Goal: Use online tool/utility: Utilize a website feature to perform a specific function

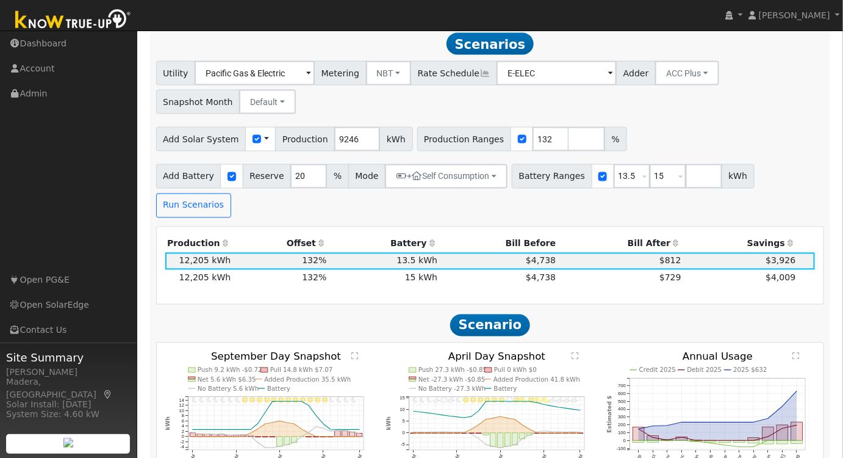
scroll to position [626, 0]
click at [449, 170] on button "+ Self Consumption" at bounding box center [446, 176] width 123 height 24
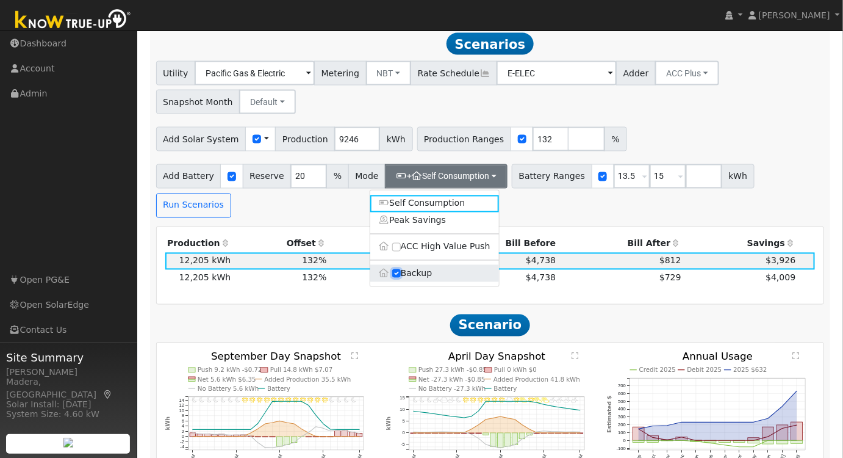
click at [396, 277] on input "Backup" at bounding box center [396, 273] width 9 height 9
checkbox input "false"
type input "10"
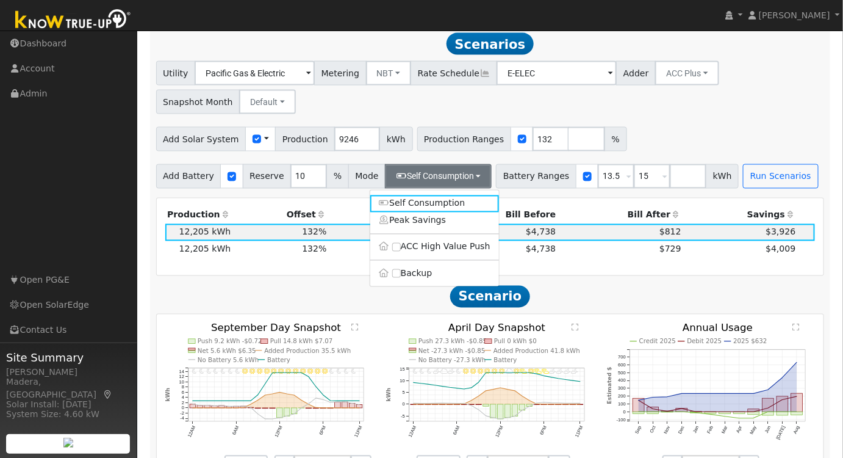
click at [686, 134] on div "Add Solar System Use CSV Data Production 9246 kWh Production Ranges 132 %" at bounding box center [490, 137] width 673 height 29
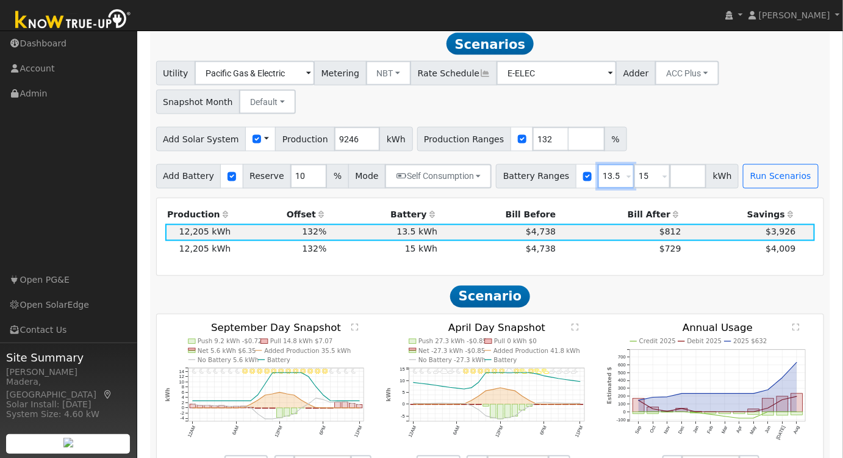
drag, startPoint x: 601, startPoint y: 182, endPoint x: 514, endPoint y: 181, distance: 87.9
click at [515, 181] on div "Battery Ranges 13.5 Overrides Reserve % Mode None None Self Consumption Peak Sa…" at bounding box center [617, 176] width 243 height 24
type input "15"
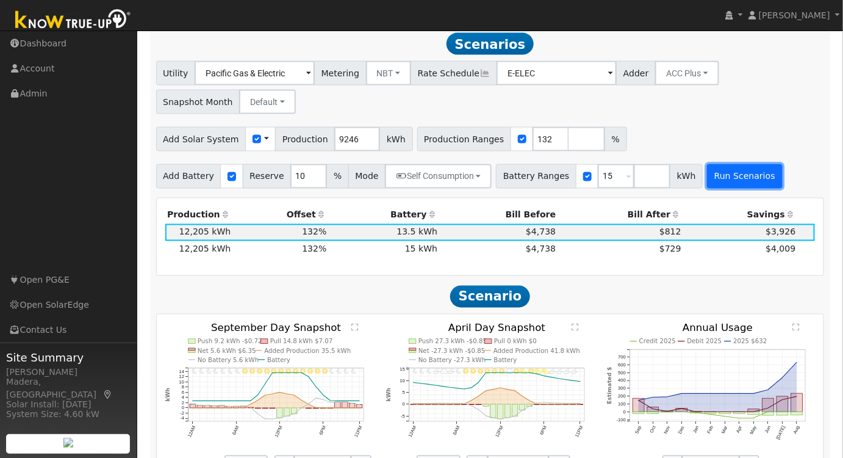
click at [709, 180] on button "Run Scenarios" at bounding box center [744, 176] width 75 height 24
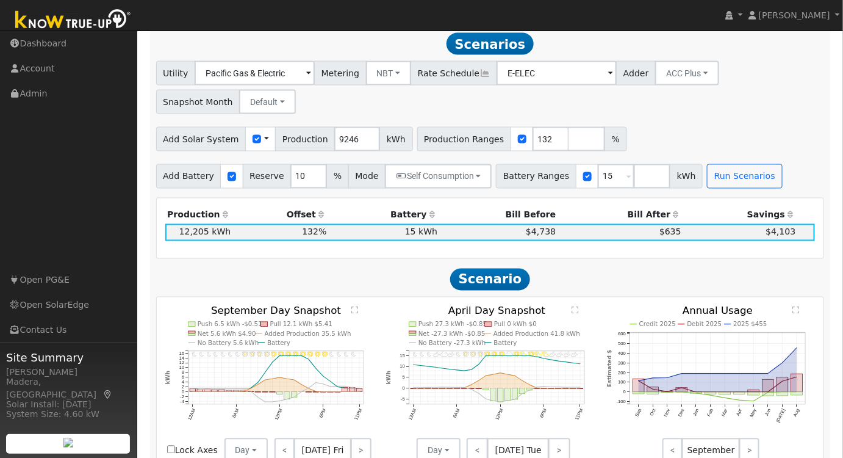
scroll to position [71, 0]
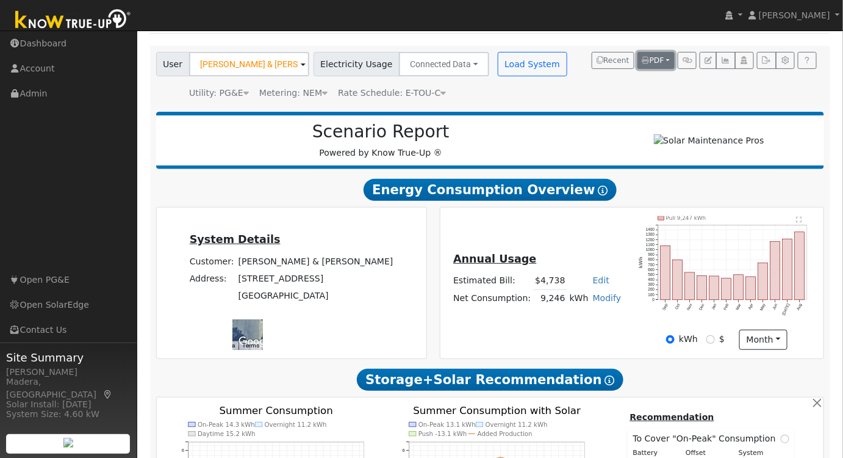
click at [653, 54] on button "PDF" at bounding box center [655, 60] width 37 height 17
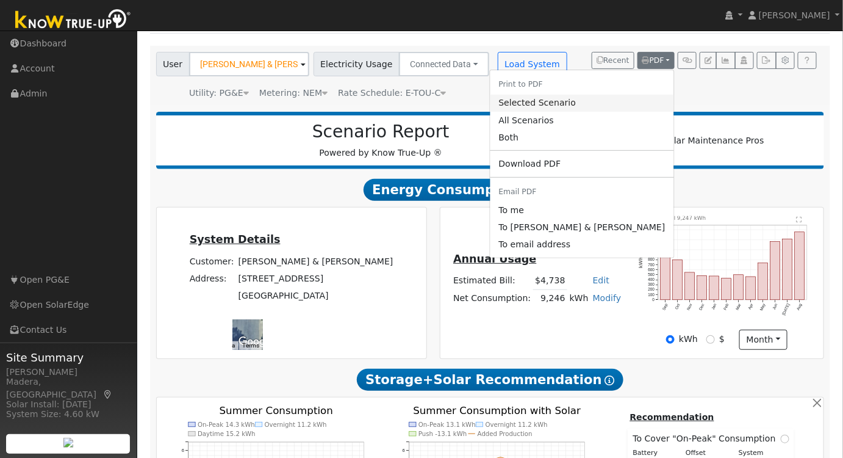
click at [623, 103] on link "Selected Scenario" at bounding box center [582, 103] width 184 height 17
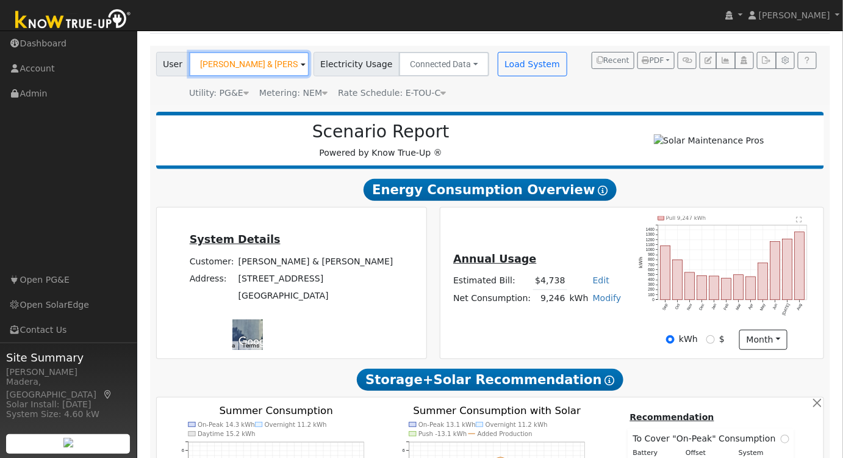
click at [275, 68] on input "[PERSON_NAME] & [PERSON_NAME]" at bounding box center [249, 64] width 120 height 24
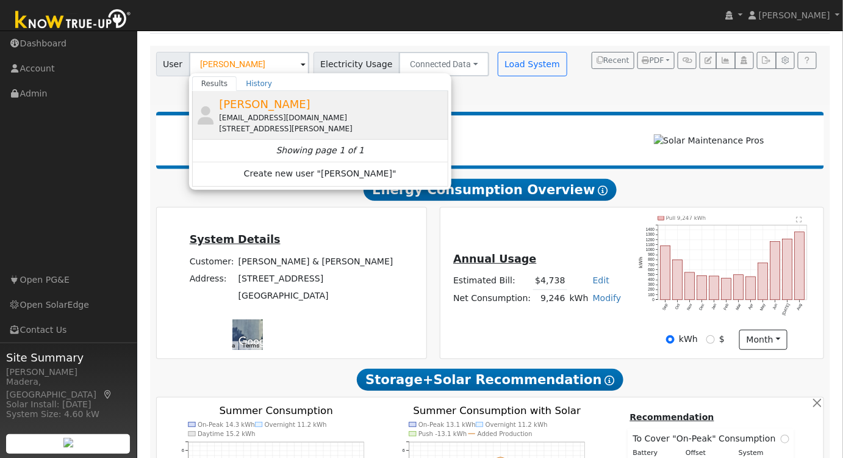
click at [296, 130] on div "[STREET_ADDRESS][PERSON_NAME]" at bounding box center [332, 128] width 226 height 11
type input "[PERSON_NAME]"
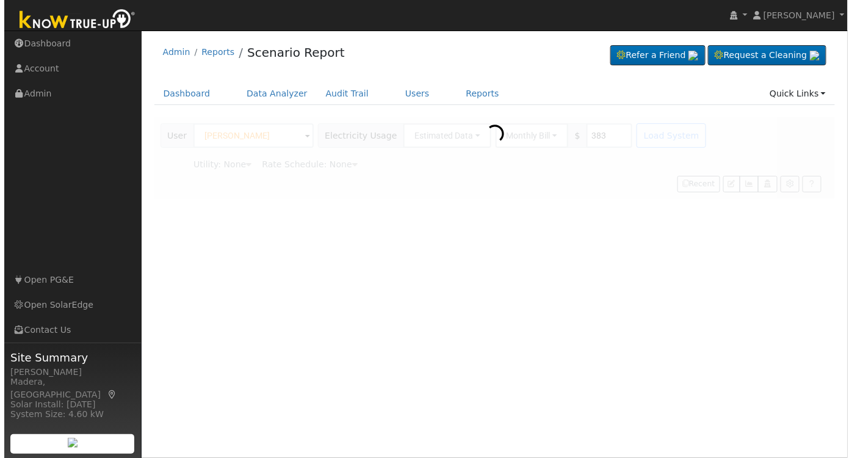
scroll to position [0, 0]
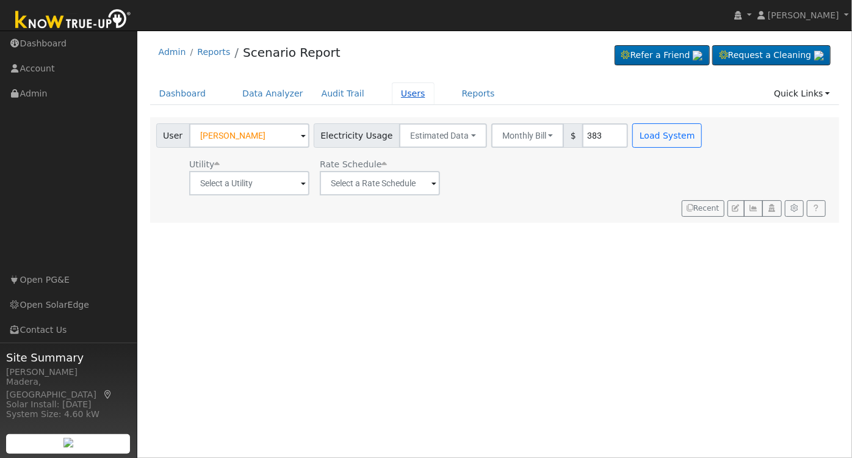
click at [392, 96] on link "Users" at bounding box center [413, 93] width 43 height 23
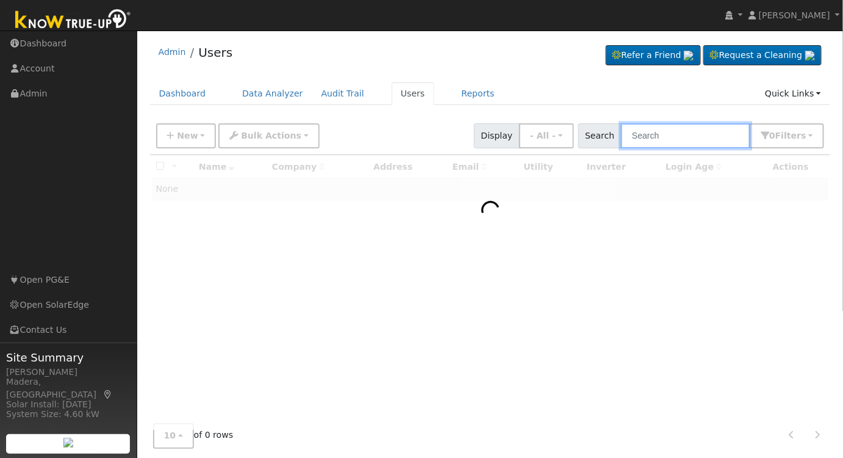
click at [693, 130] on input "text" at bounding box center [685, 135] width 129 height 25
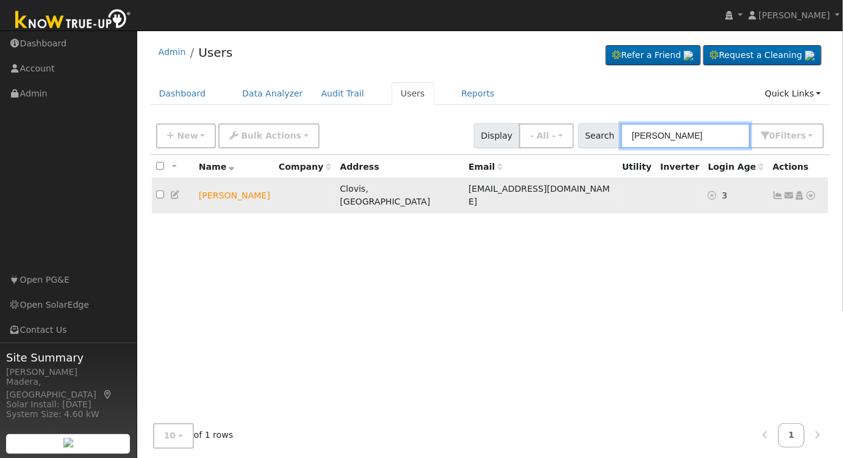
type input "[PERSON_NAME]"
click at [798, 191] on icon at bounding box center [799, 195] width 11 height 9
